Goal: Go to known website: Access a specific website the user already knows

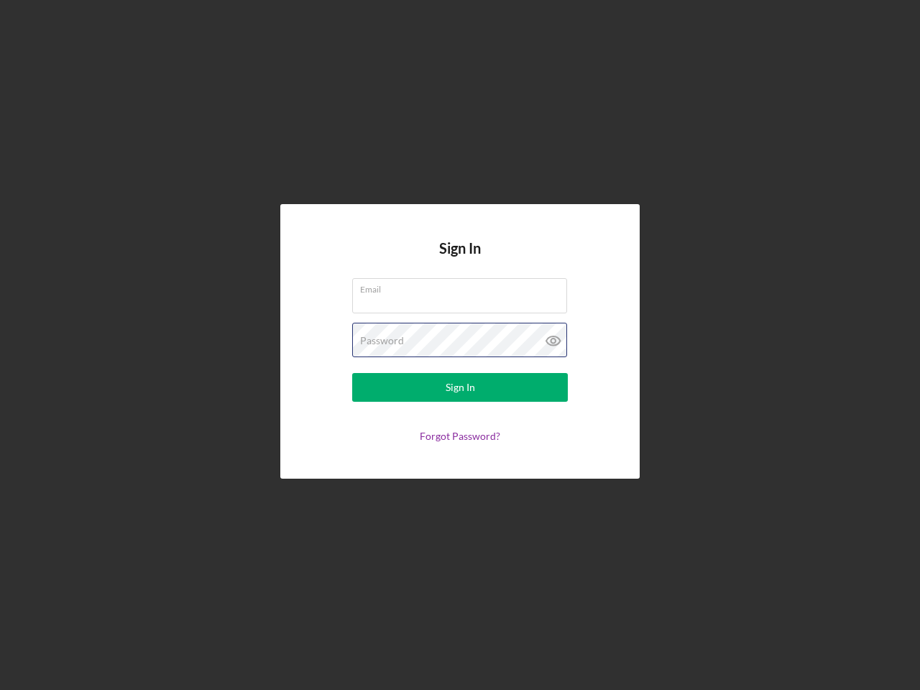
click at [460, 345] on div "Password" at bounding box center [460, 341] width 216 height 36
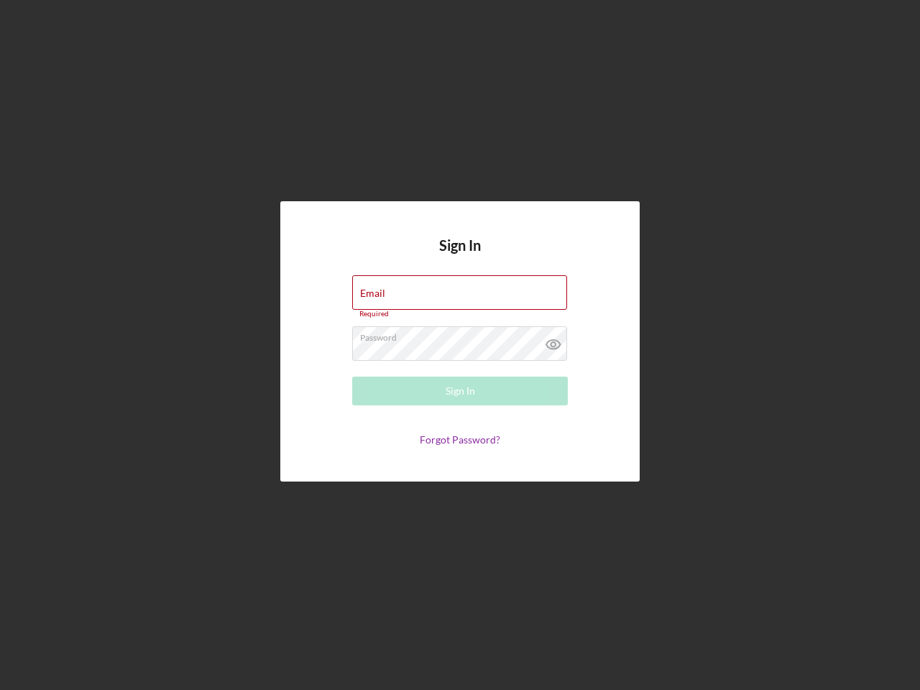
click at [553, 341] on icon at bounding box center [553, 344] width 36 height 36
